Goal: Information Seeking & Learning: Learn about a topic

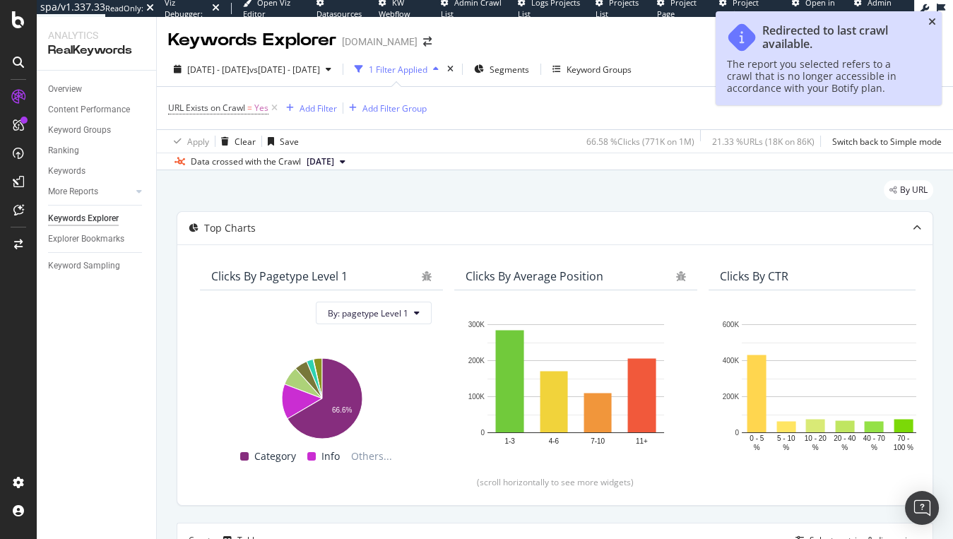
click at [769, 20] on icon "close toast" at bounding box center [932, 22] width 8 height 10
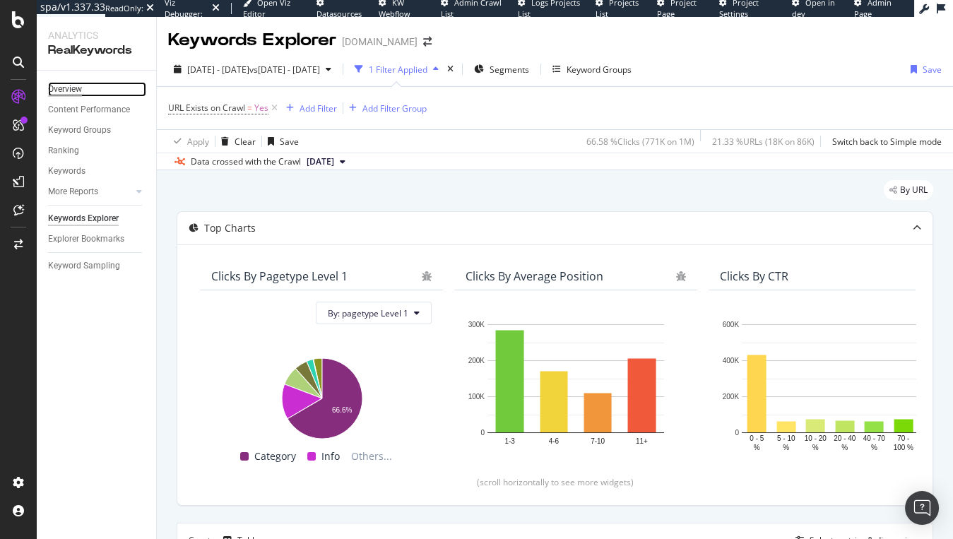
click at [68, 89] on div "Overview" at bounding box center [65, 89] width 34 height 15
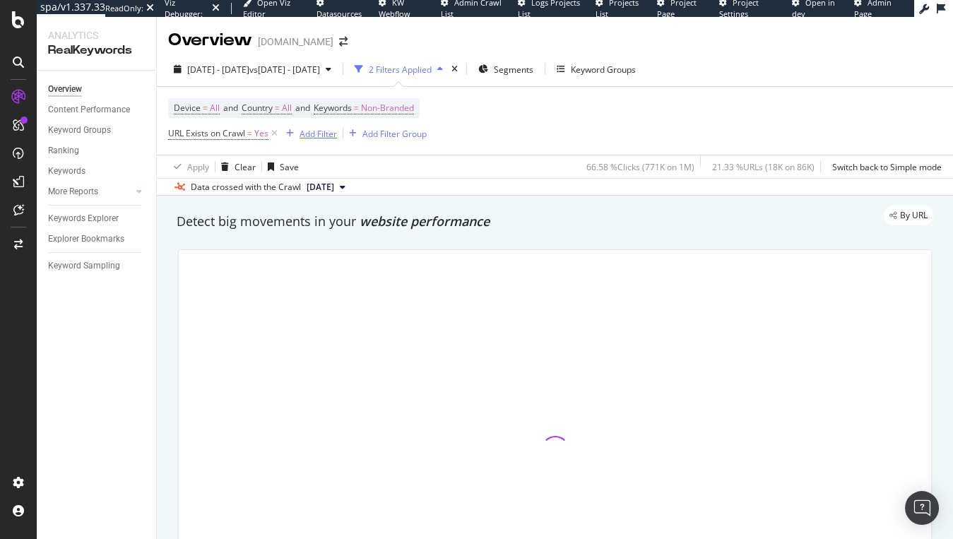
click at [323, 131] on div "Add Filter" at bounding box center [317, 134] width 37 height 12
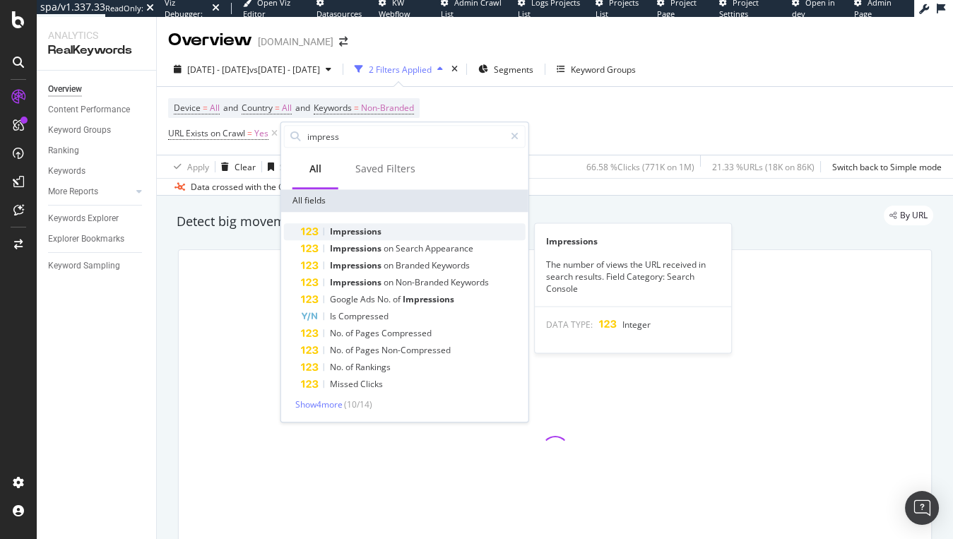
type input "impress"
click at [357, 233] on span "Impressions" at bounding box center [356, 231] width 52 height 12
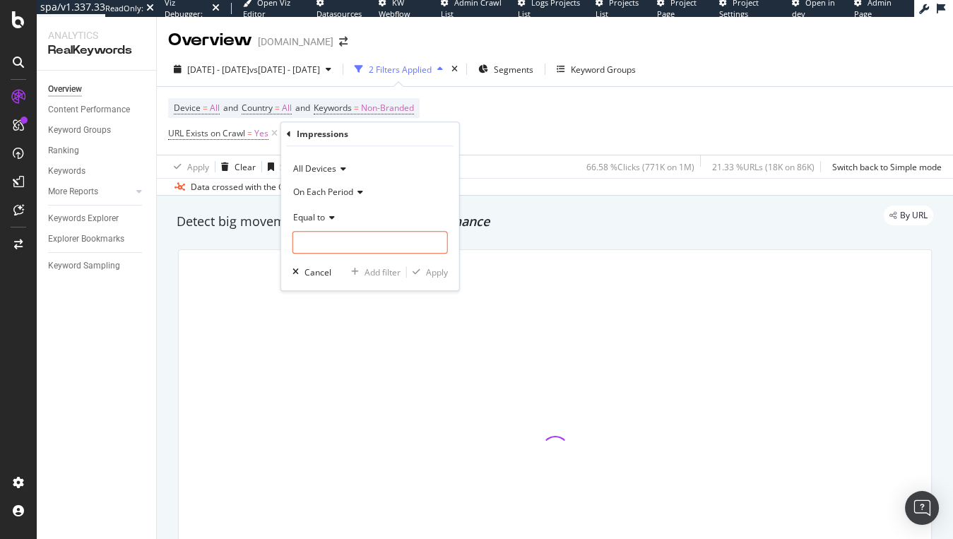
click at [321, 217] on span "Equal to" at bounding box center [309, 217] width 32 height 12
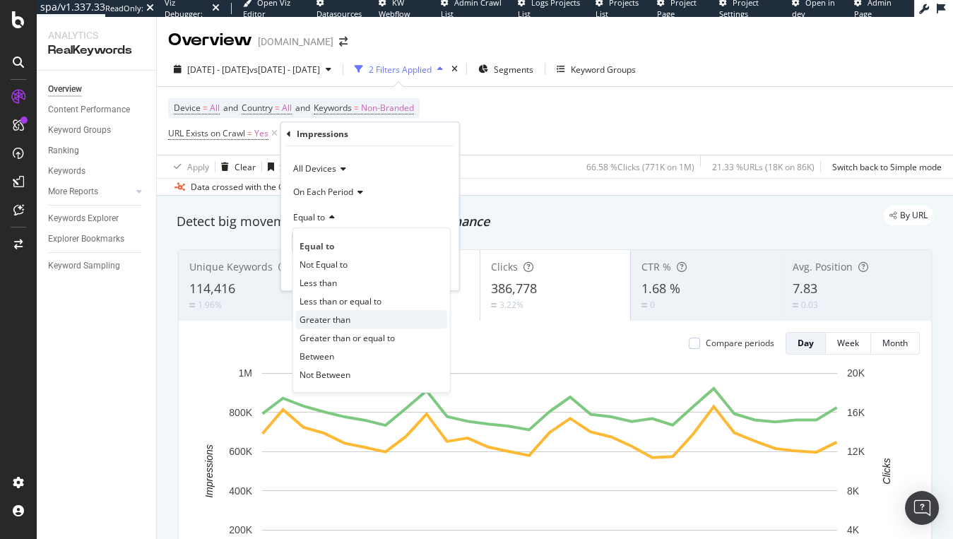
click at [338, 321] on span "Greater than" at bounding box center [324, 320] width 51 height 12
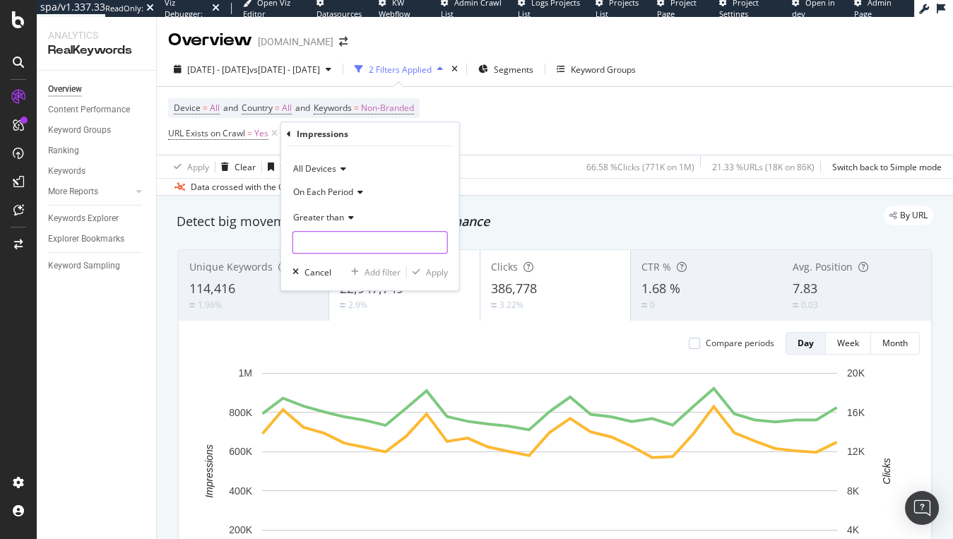
click at [328, 245] on input "number" at bounding box center [369, 242] width 155 height 23
type input "10"
click at [436, 270] on div "Apply" at bounding box center [437, 272] width 22 height 12
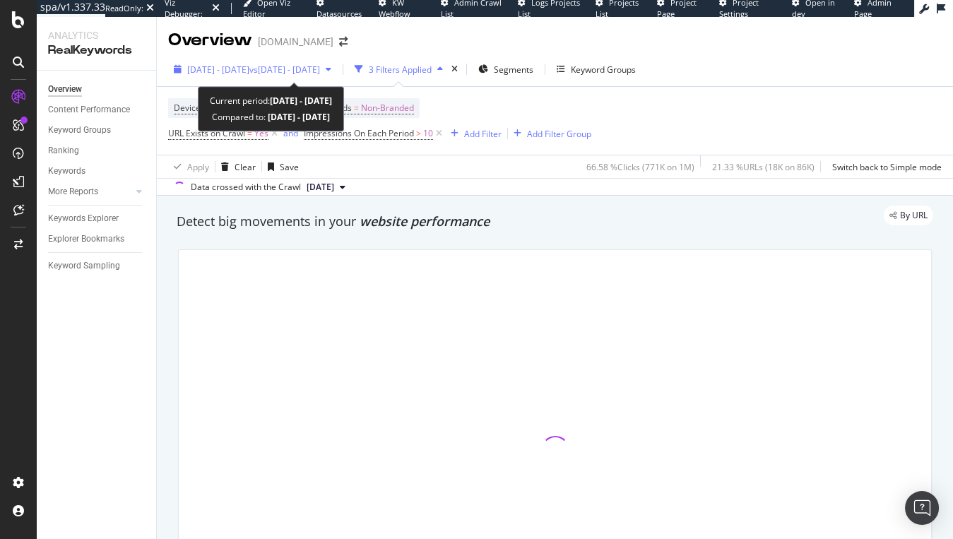
click at [302, 71] on span "vs 2024 Sep. 26th - Oct. 25th" at bounding box center [284, 70] width 71 height 12
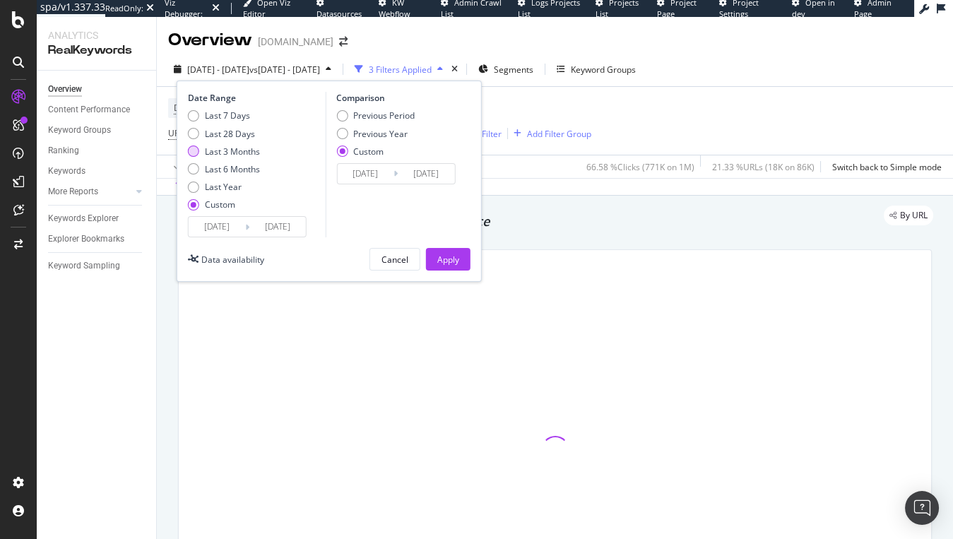
click at [234, 152] on div "Last 3 Months" at bounding box center [232, 151] width 55 height 12
type input "2025/06/16"
type input "2025/09/15"
click at [453, 251] on div "Apply" at bounding box center [448, 259] width 22 height 21
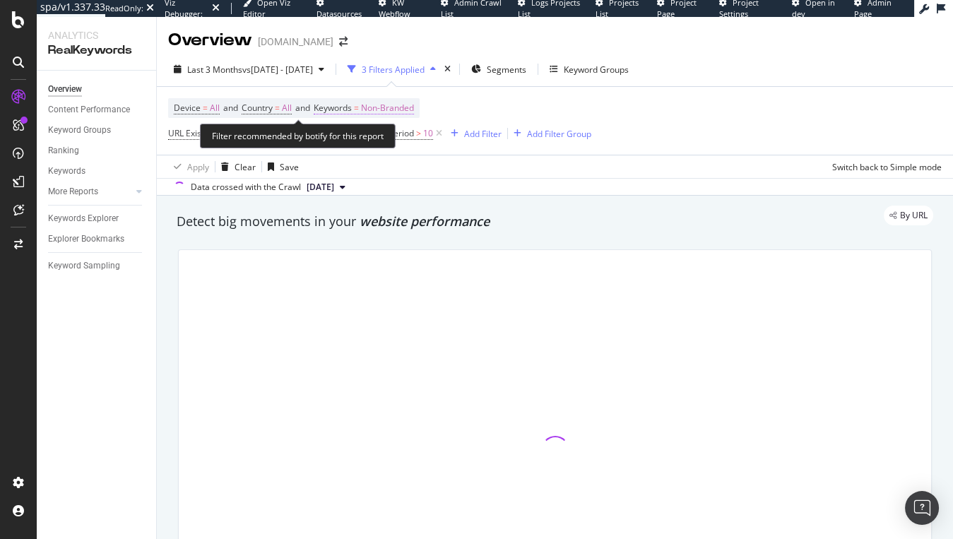
click at [394, 105] on span "Non-Branded" at bounding box center [387, 108] width 53 height 20
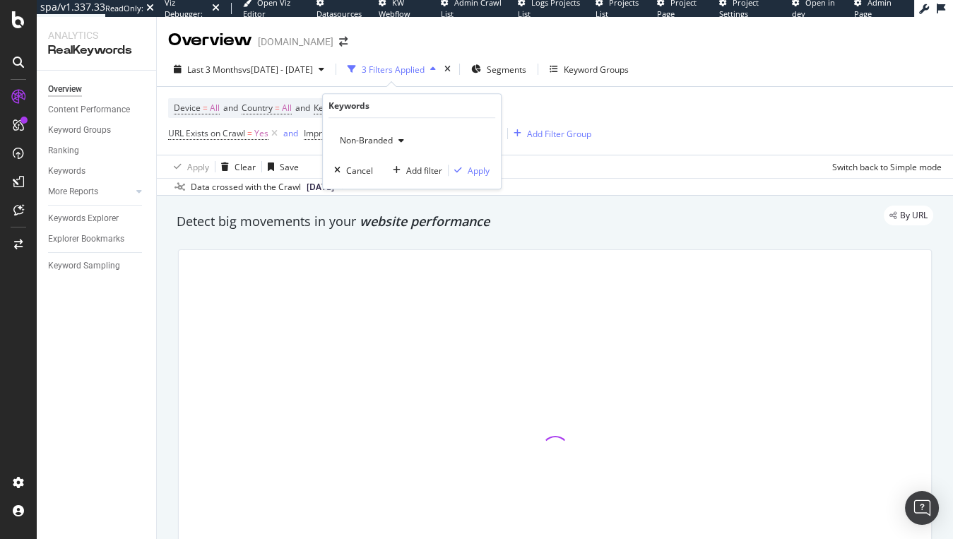
click at [365, 146] on div "Non-Branded" at bounding box center [372, 140] width 76 height 21
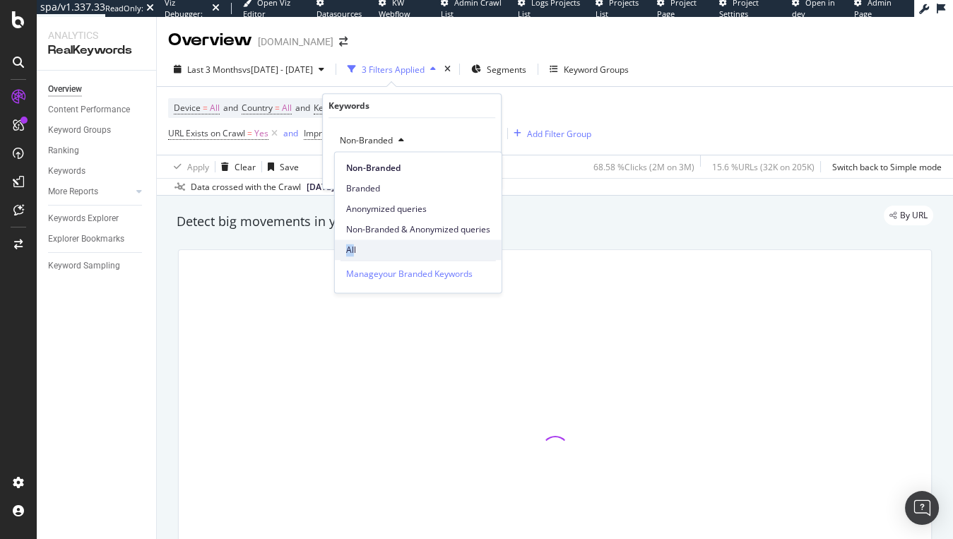
click at [354, 243] on div "Non-Branded Branded Anonymized queries Non-Branded & Anonymized queries All" at bounding box center [418, 206] width 167 height 108
click at [354, 244] on span "All" at bounding box center [418, 250] width 144 height 13
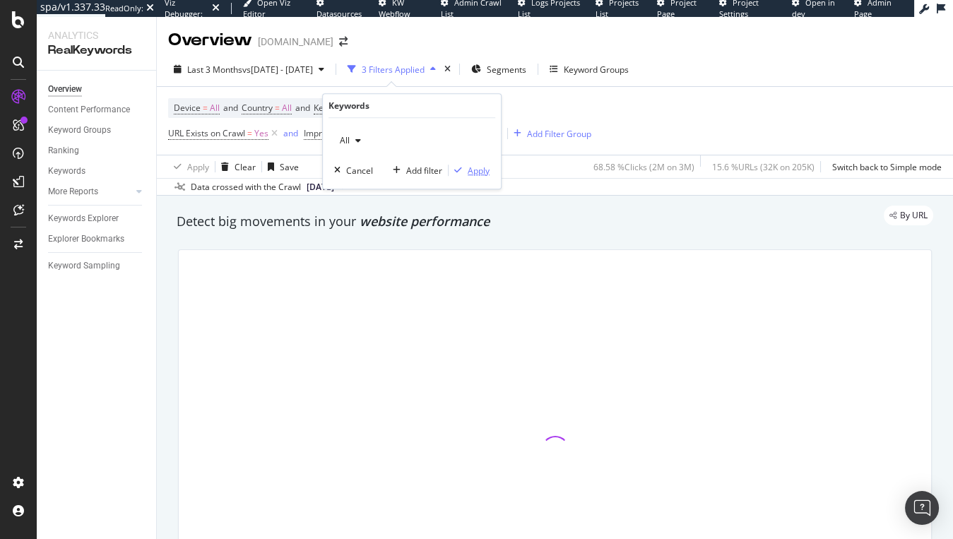
click at [471, 167] on div "Apply" at bounding box center [479, 171] width 22 height 12
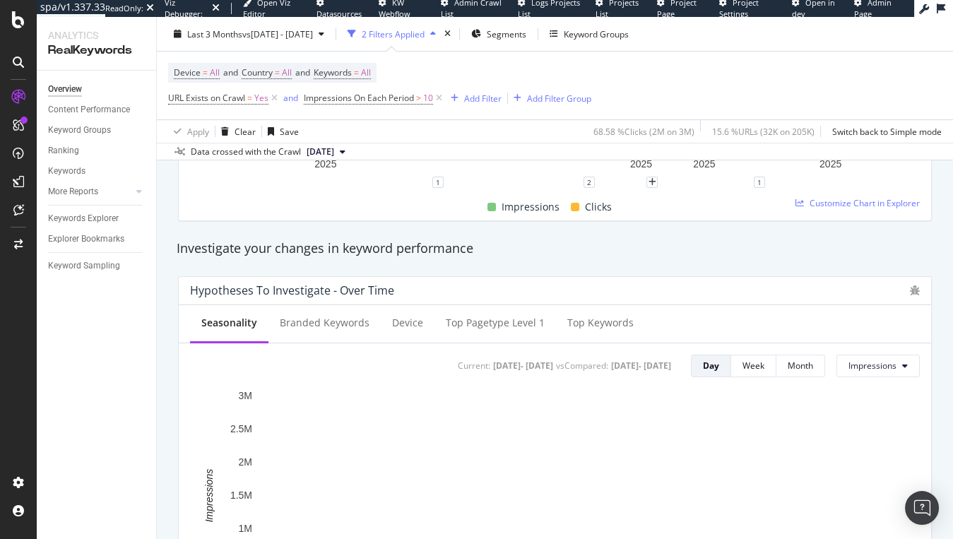
scroll to position [121, 0]
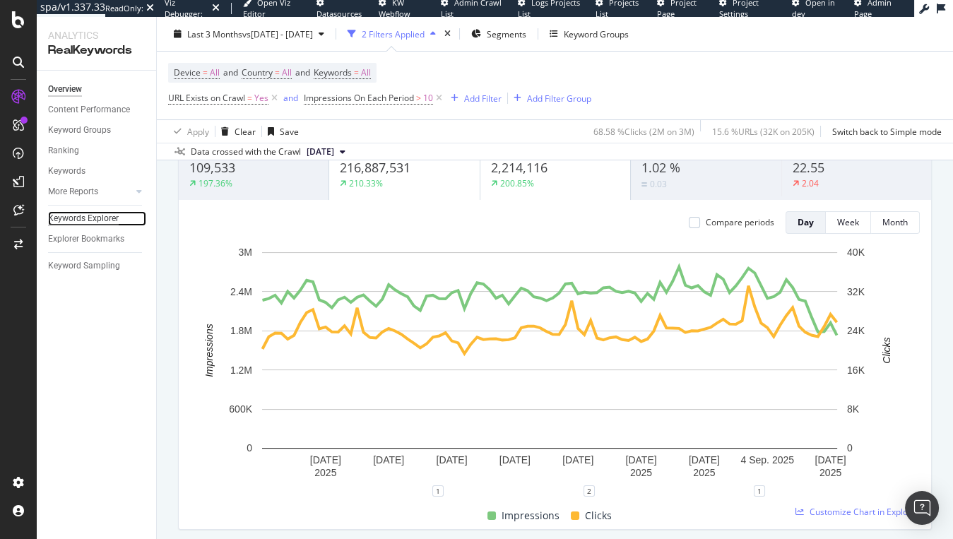
click at [71, 218] on div "Keywords Explorer" at bounding box center [83, 218] width 71 height 15
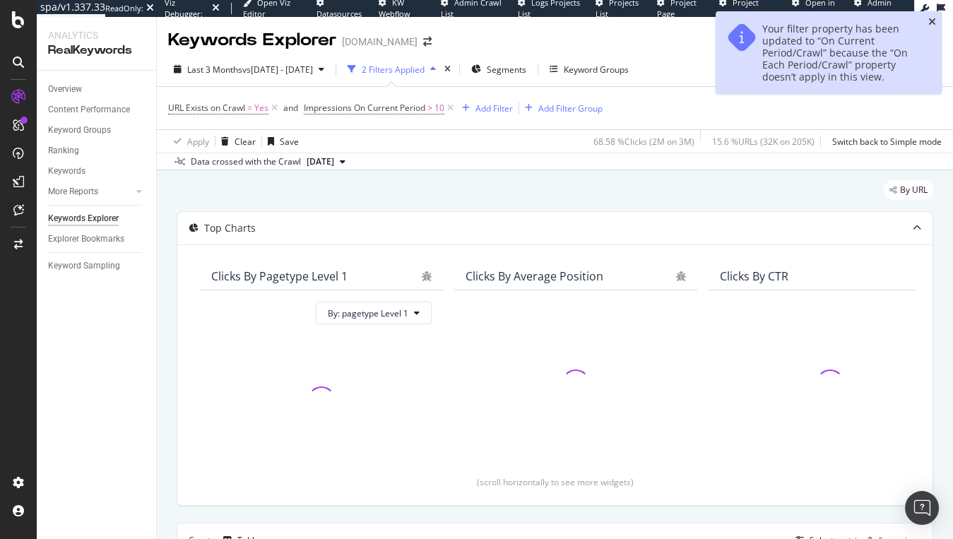
click at [934, 20] on icon "close toast" at bounding box center [932, 22] width 8 height 10
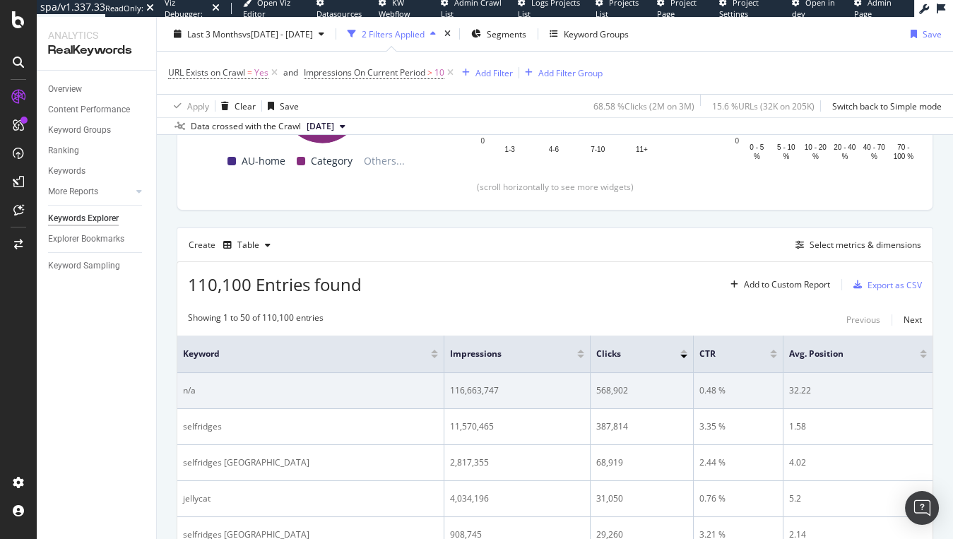
scroll to position [296, 0]
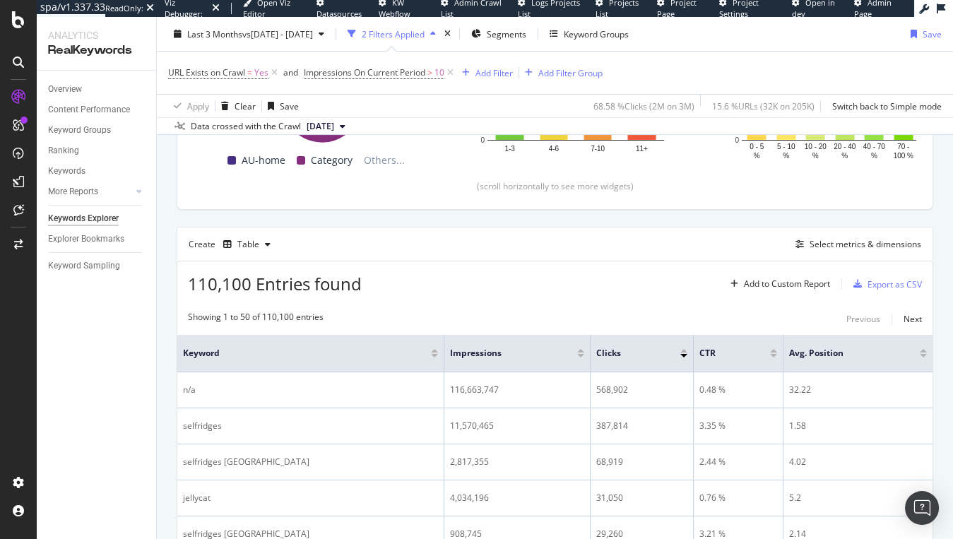
click at [577, 354] on div at bounding box center [580, 356] width 7 height 4
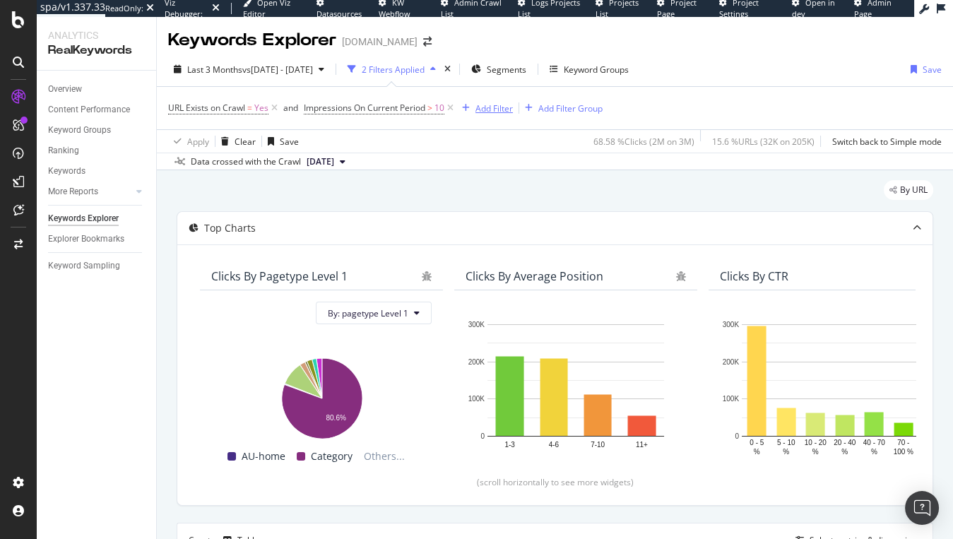
click at [477, 110] on div "Add Filter" at bounding box center [493, 108] width 37 height 12
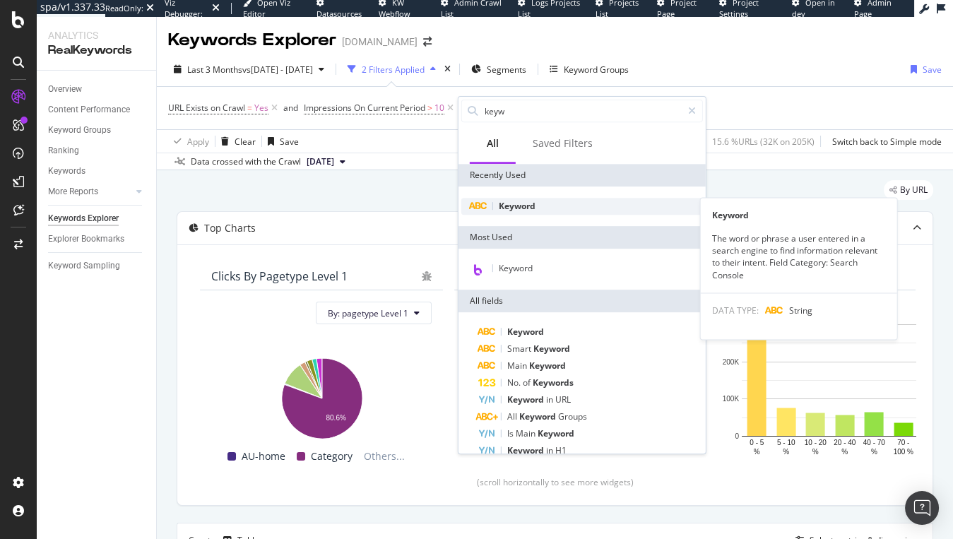
type input "keyw"
click at [524, 208] on span "Keyword" at bounding box center [517, 206] width 37 height 12
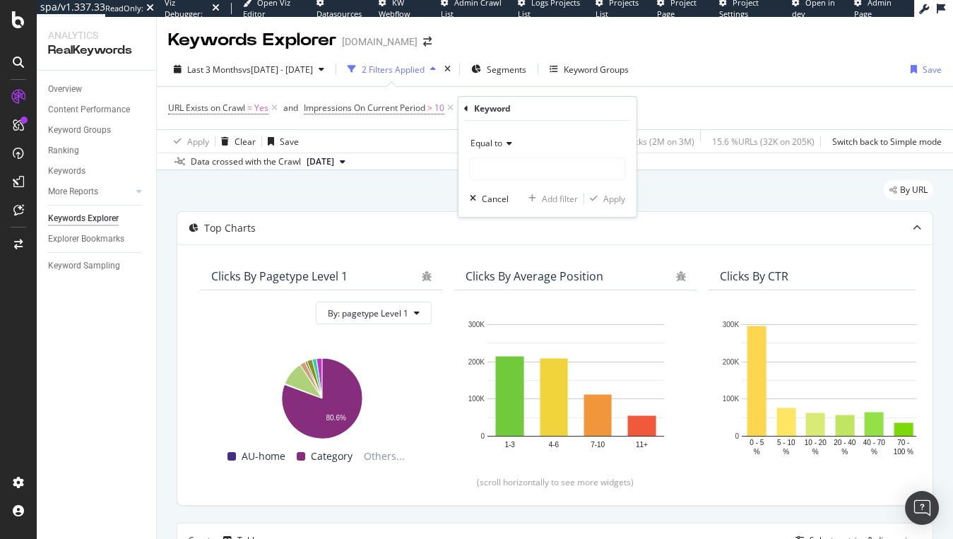
click at [504, 139] on icon at bounding box center [507, 143] width 10 height 8
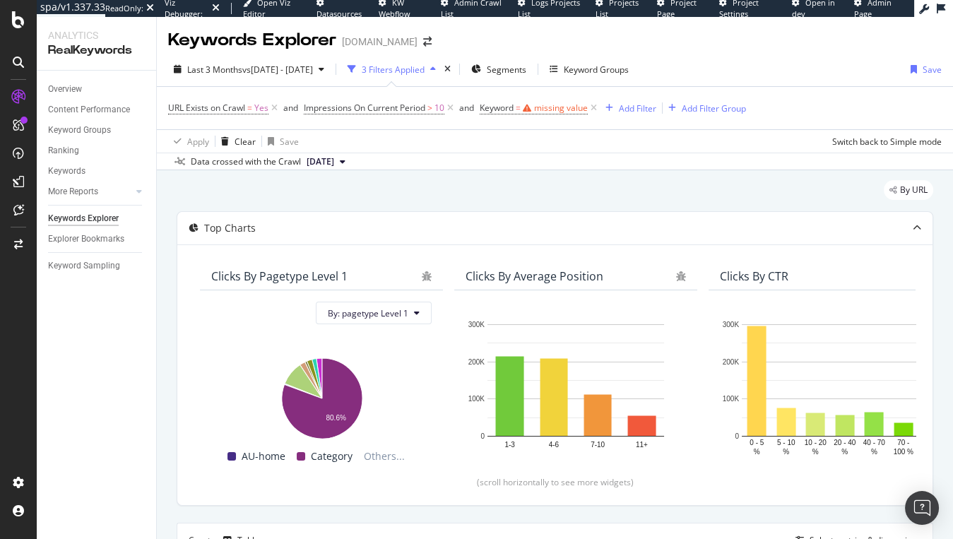
click at [679, 182] on div "By URL" at bounding box center [555, 195] width 756 height 31
click at [453, 107] on icon at bounding box center [450, 108] width 12 height 14
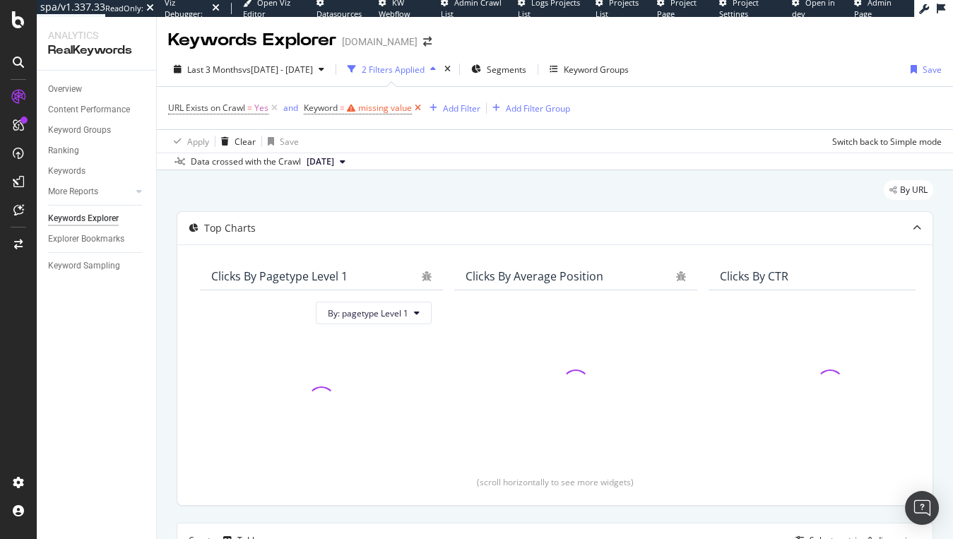
click at [420, 109] on icon at bounding box center [418, 108] width 12 height 14
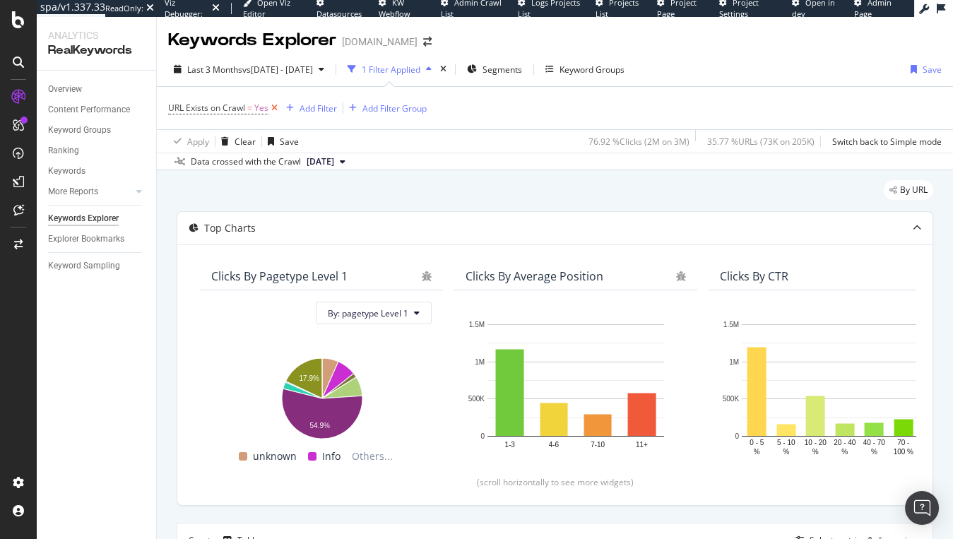
click at [275, 110] on icon at bounding box center [274, 108] width 12 height 14
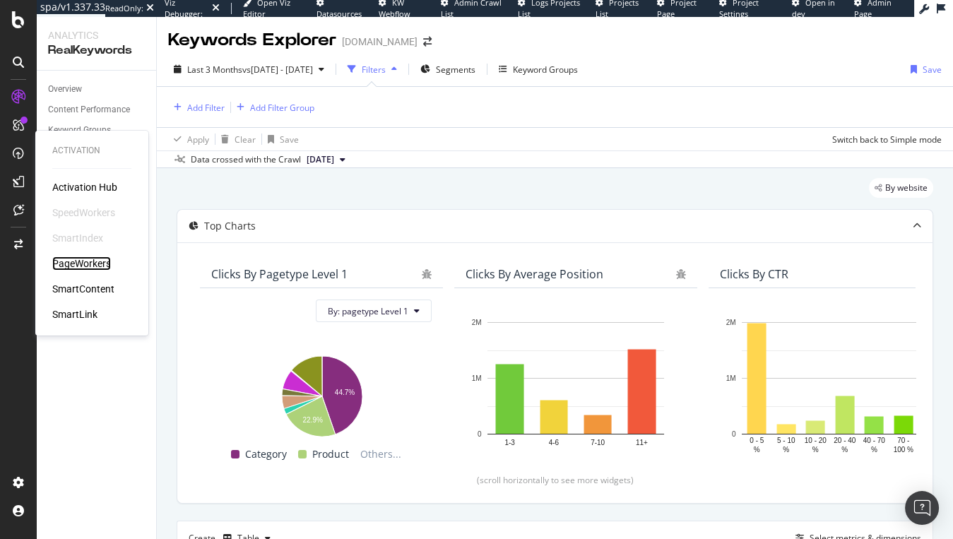
click at [64, 257] on div "PageWorkers" at bounding box center [81, 263] width 59 height 14
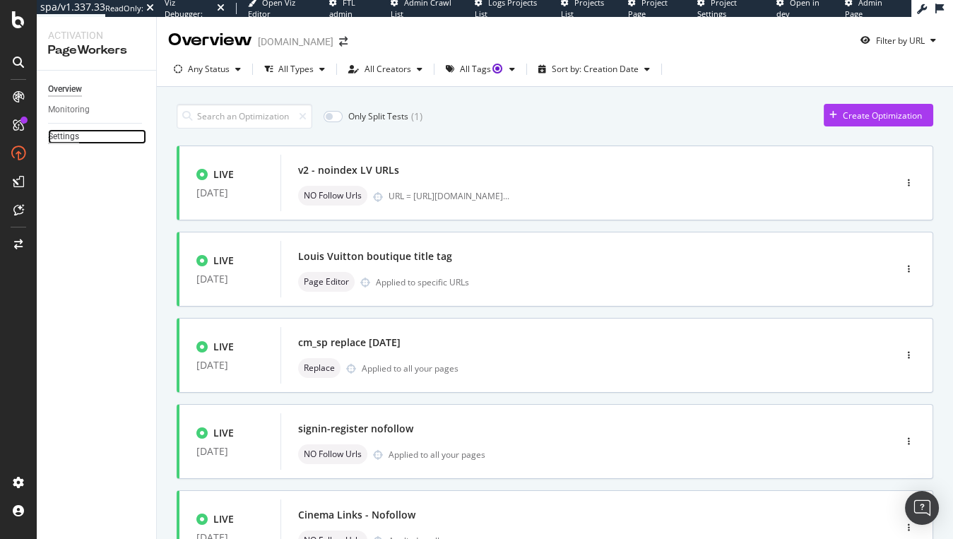
click at [65, 131] on div "Settings" at bounding box center [63, 136] width 31 height 15
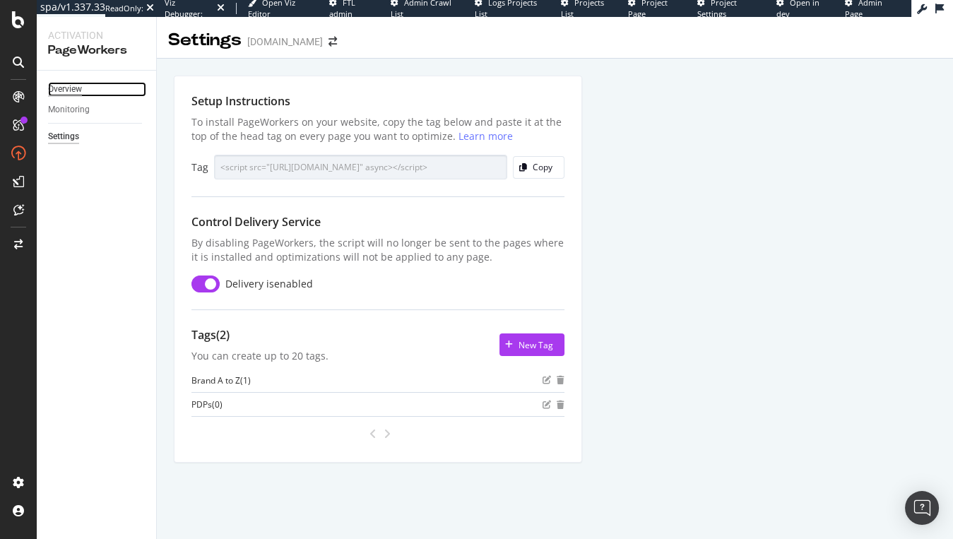
click at [80, 92] on div "Overview" at bounding box center [65, 89] width 34 height 15
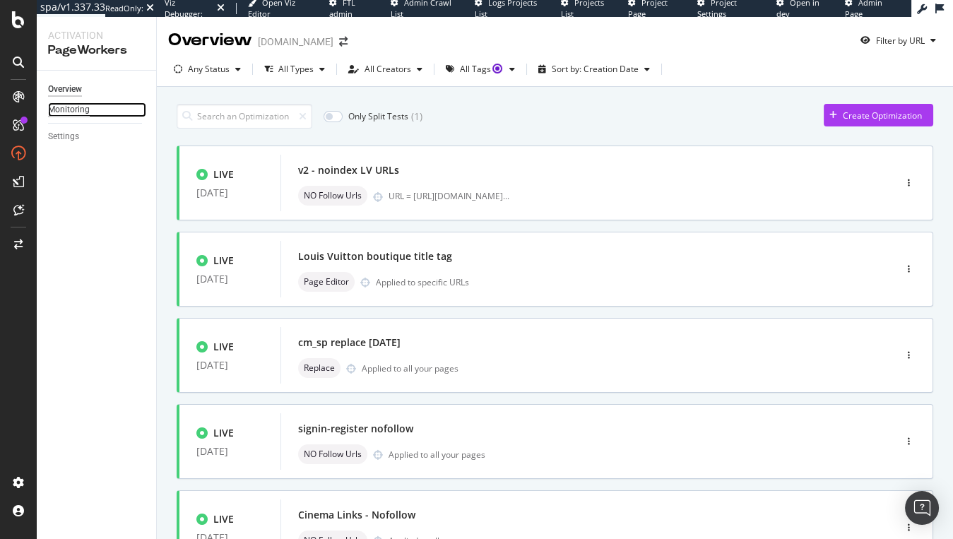
click at [77, 108] on div "Monitoring" at bounding box center [69, 109] width 42 height 15
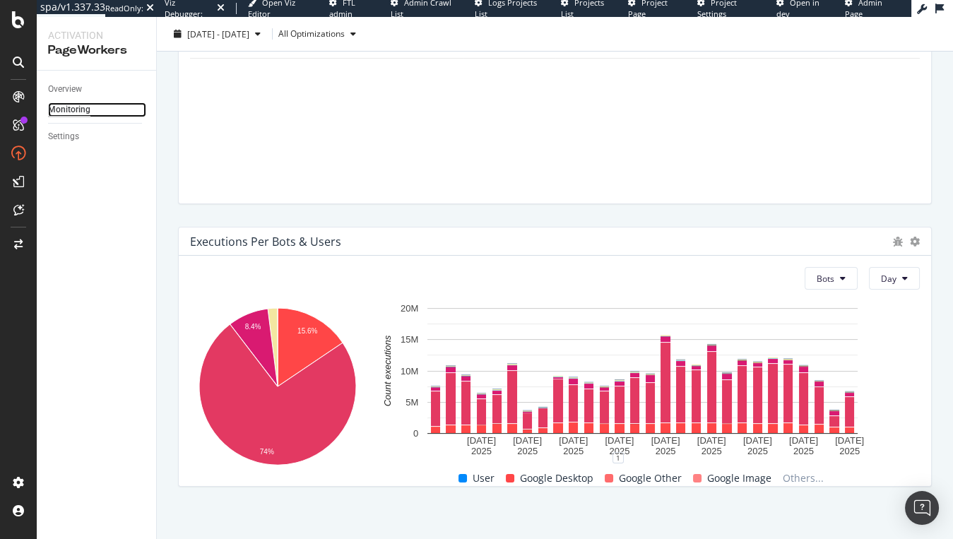
scroll to position [595, 0]
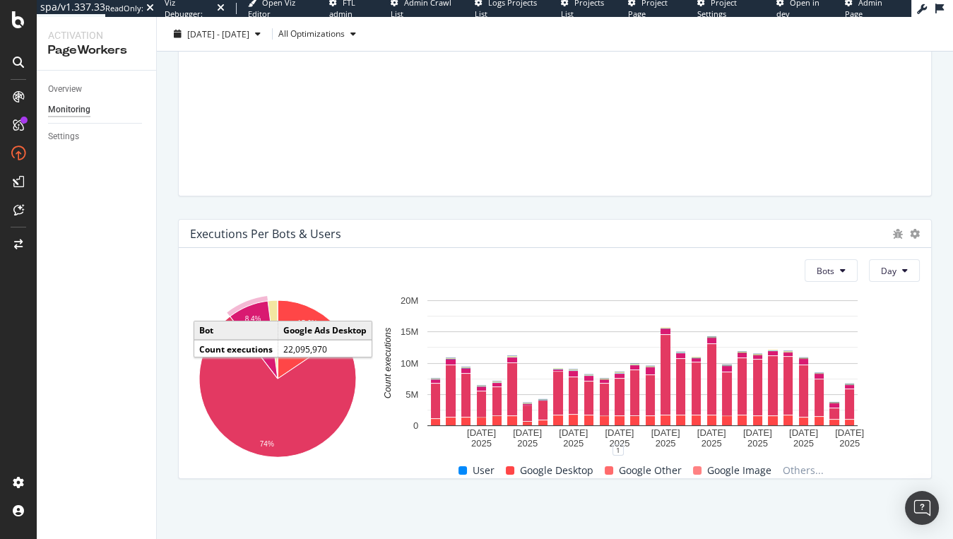
click at [577, 169] on div "Error Optimization # Devices Last seen Sample URL Couldn't find element: footer…" at bounding box center [555, 81] width 730 height 208
